Goal: Task Accomplishment & Management: Use online tool/utility

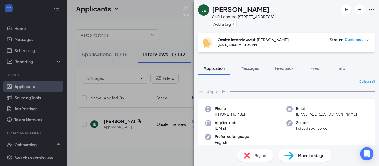
scroll to position [173, 0]
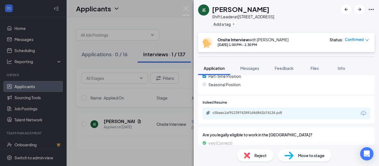
click at [154, 18] on div "JE [PERSON_NAME] Shift Leader at [STREET_ADDRESS] Add a tag Onsite Interview wi…" at bounding box center [189, 83] width 379 height 166
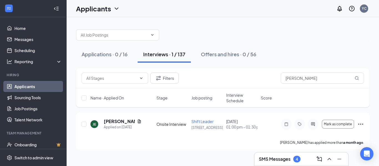
click at [32, 86] on link "Applicants" at bounding box center [37, 86] width 47 height 11
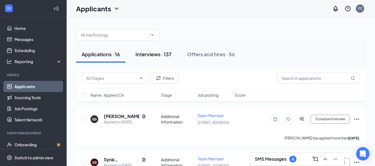
click at [160, 53] on div "Interviews · 137" at bounding box center [153, 54] width 36 height 7
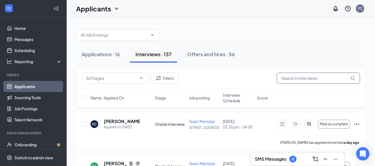
click at [318, 76] on input "text" at bounding box center [318, 78] width 83 height 11
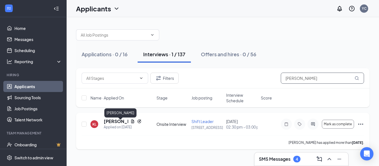
type input "[PERSON_NAME]"
click at [109, 125] on h5 "[PERSON_NAME]" at bounding box center [116, 121] width 24 height 6
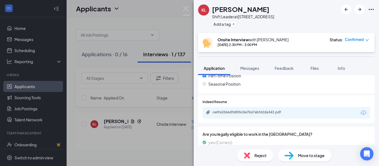
scroll to position [190, 0]
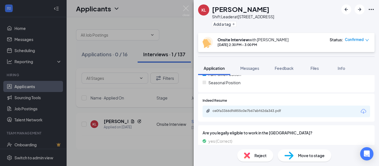
click at [269, 113] on div "ce0fa3366df6855c0e7b67abf62da343.pdf" at bounding box center [251, 111] width 78 height 4
